Goal: Information Seeking & Learning: Learn about a topic

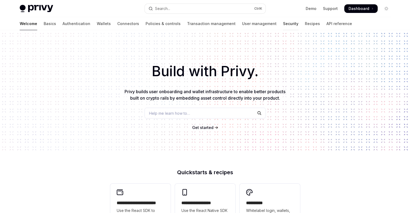
click at [283, 25] on link "Security" at bounding box center [290, 23] width 15 height 13
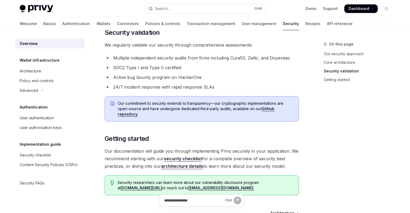
scroll to position [215, 0]
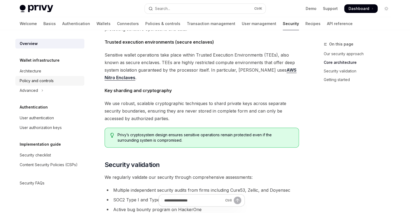
click at [40, 79] on div "Policy and controls" at bounding box center [37, 81] width 34 height 6
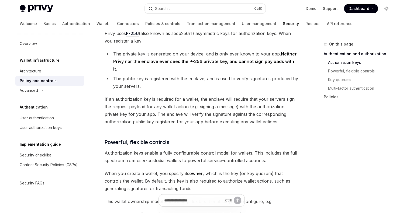
scroll to position [215, 0]
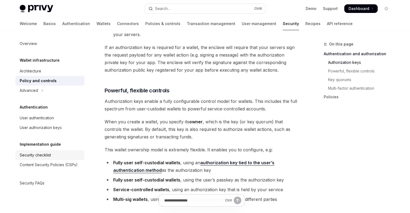
click at [51, 152] on div "Security checklist" at bounding box center [50, 155] width 61 height 6
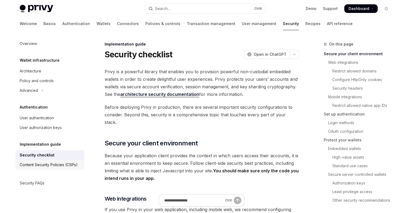
click at [50, 164] on div "Content Security Policies (CSPs)" at bounding box center [49, 165] width 58 height 6
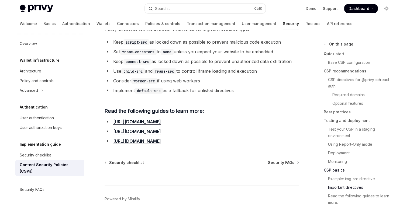
scroll to position [1364, 0]
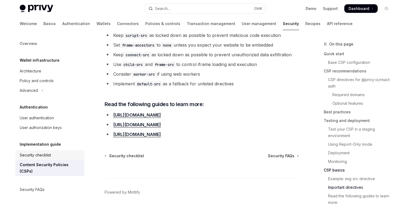
click at [43, 154] on div "Security checklist" at bounding box center [35, 155] width 31 height 6
type textarea "*"
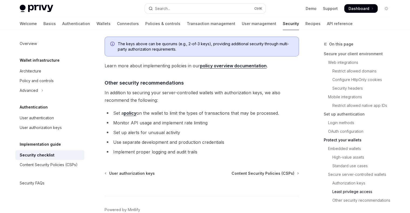
scroll to position [1257, 0]
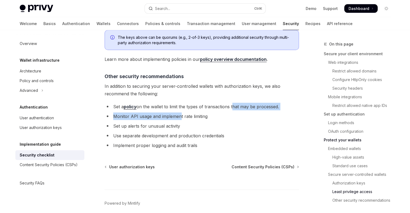
drag, startPoint x: 179, startPoint y: 88, endPoint x: 234, endPoint y: 87, distance: 54.9
click at [233, 103] on ul "Set a policy on the wallet to limit the types of transactions that may be proce…" at bounding box center [201, 126] width 194 height 46
click at [234, 103] on li "Set a policy on the wallet to limit the types of transactions that may be proce…" at bounding box center [201, 107] width 194 height 8
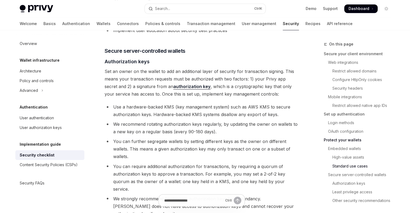
scroll to position [853, 0]
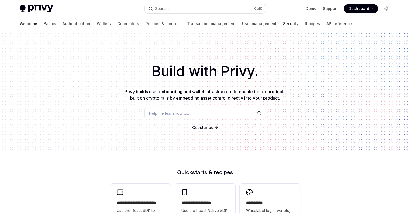
click at [283, 24] on link "Security" at bounding box center [290, 23] width 15 height 13
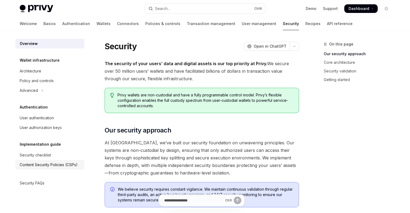
click at [46, 167] on div "Content Security Policies (CSPs)" at bounding box center [49, 165] width 58 height 6
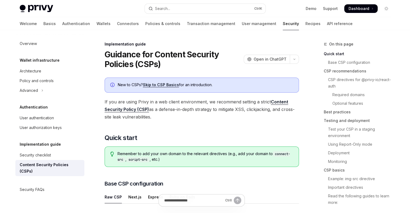
type textarea "*"
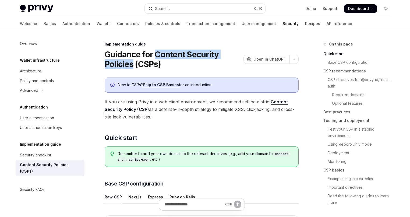
drag, startPoint x: 157, startPoint y: 57, endPoint x: 132, endPoint y: 67, distance: 27.1
click at [132, 67] on h1 "Guidance for Content Security Policies (CSPs)" at bounding box center [173, 59] width 137 height 19
copy h1 "Content Security Policies"
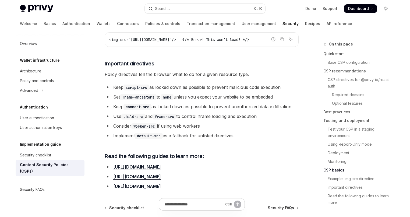
scroll to position [1361, 0]
